Goal: Task Accomplishment & Management: Manage account settings

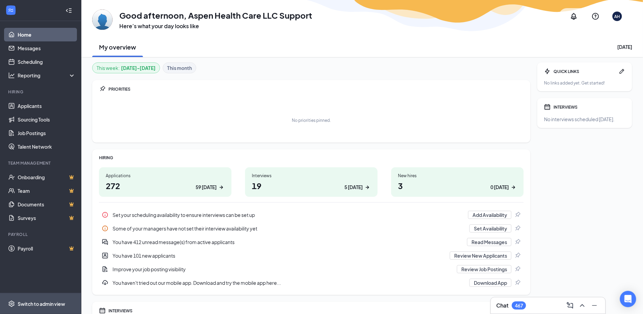
click at [44, 305] on div "Switch to admin view" at bounding box center [41, 303] width 47 height 7
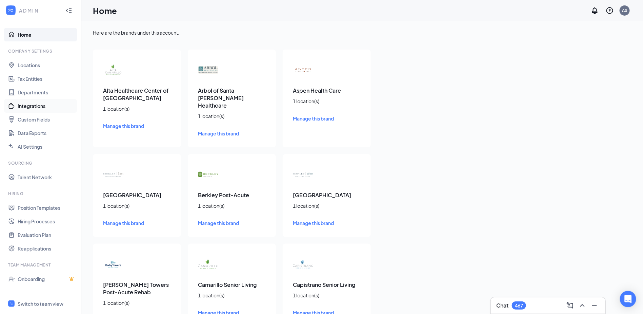
click at [38, 103] on link "Integrations" at bounding box center [47, 106] width 58 height 14
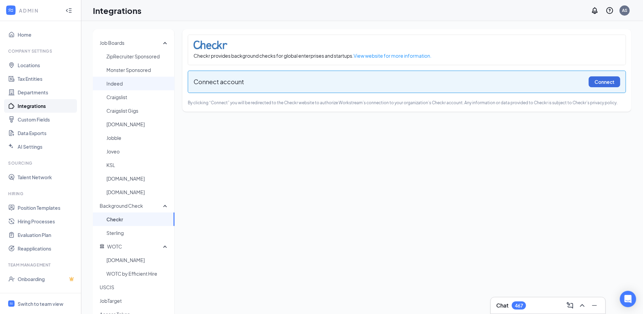
click at [137, 83] on span "Indeed" at bounding box center [137, 84] width 63 height 14
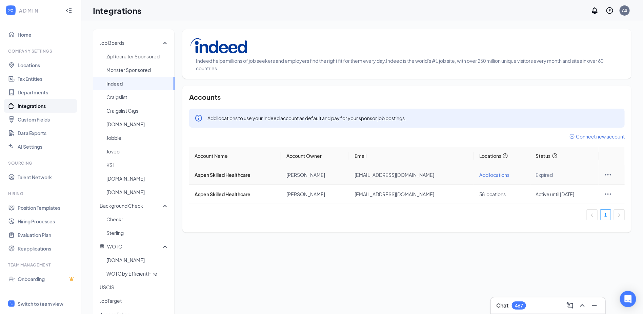
click at [608, 175] on icon "Ellipses" at bounding box center [608, 175] width 8 height 8
click at [473, 210] on ul "1" at bounding box center [407, 214] width 436 height 11
click at [609, 172] on icon "Ellipses" at bounding box center [608, 175] width 8 height 8
click at [451, 218] on ul "1" at bounding box center [407, 214] width 436 height 11
click at [609, 173] on icon "Ellipses" at bounding box center [608, 175] width 8 height 8
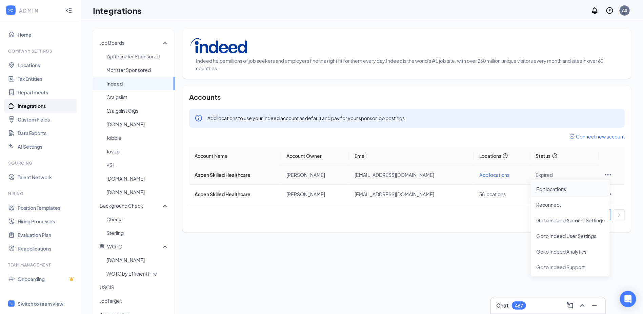
click at [563, 187] on span "Edit locations" at bounding box center [570, 188] width 68 height 7
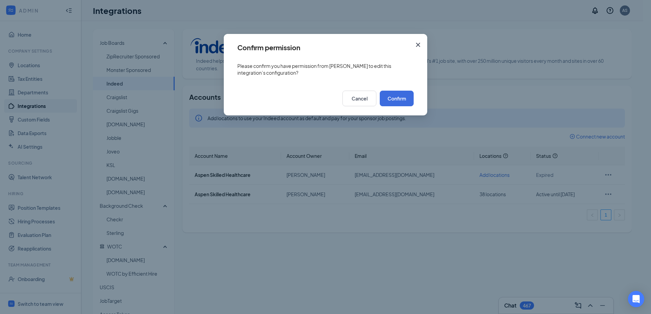
click at [419, 43] on icon "Cross" at bounding box center [418, 45] width 4 height 4
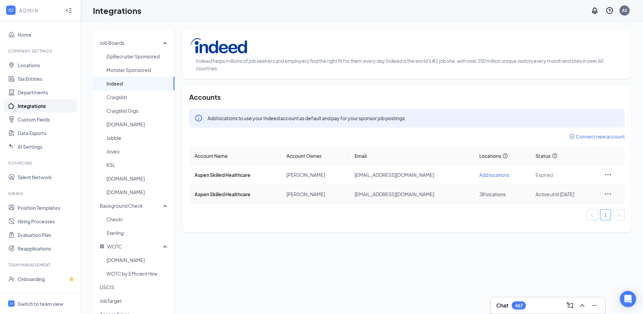
scroll to position [1, 0]
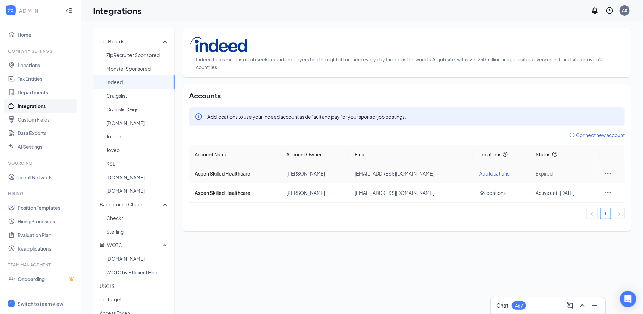
drag, startPoint x: 284, startPoint y: 171, endPoint x: 336, endPoint y: 174, distance: 52.3
click at [336, 174] on tr "Aspen Skilled Healthcare Peter Bradshaw PeterB@aspenhealth.com Add locations Ex…" at bounding box center [407, 173] width 436 height 19
copy tr "Peter Bradshaw"
